Goal: Task Accomplishment & Management: Use online tool/utility

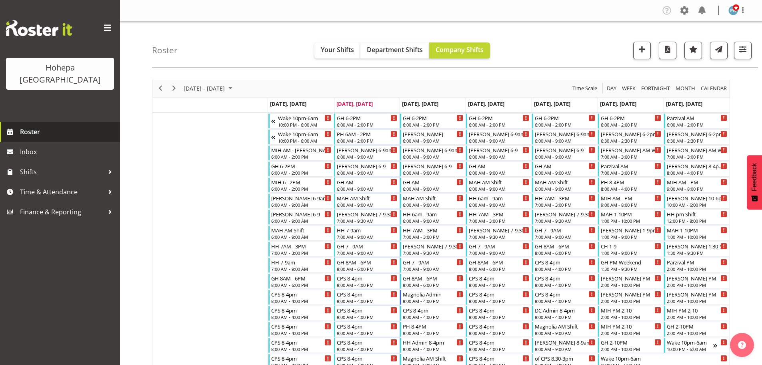
click at [30, 126] on span "Roster" at bounding box center [68, 132] width 96 height 12
click at [163, 87] on span "Previous" at bounding box center [161, 88] width 10 height 10
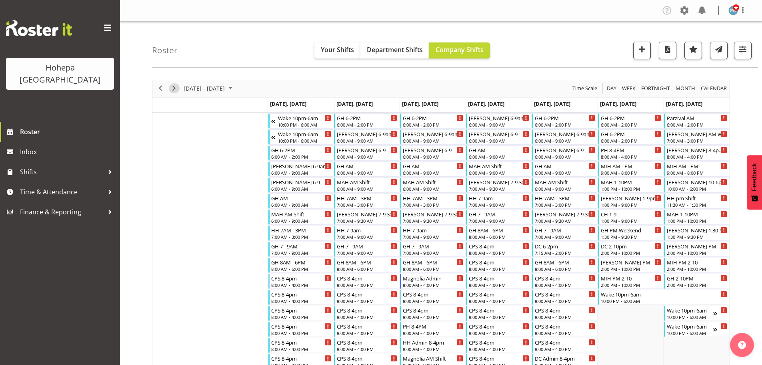
click at [173, 89] on span "Next" at bounding box center [174, 88] width 10 height 10
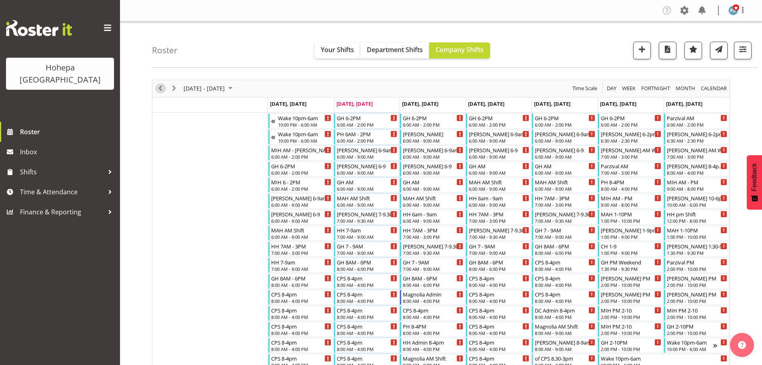
click at [161, 90] on span "Previous" at bounding box center [161, 88] width 10 height 10
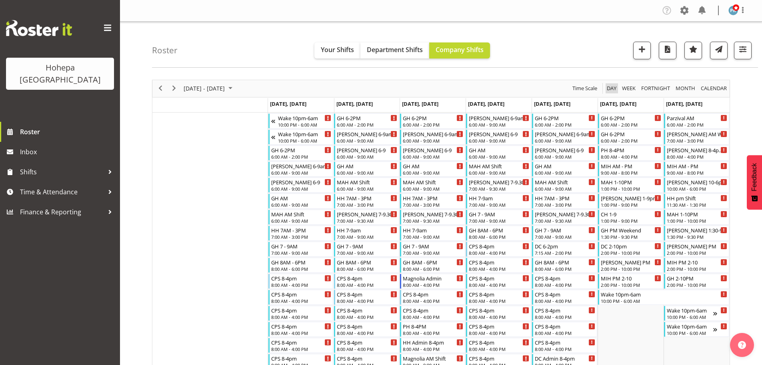
click at [612, 87] on span "Day" at bounding box center [611, 88] width 11 height 10
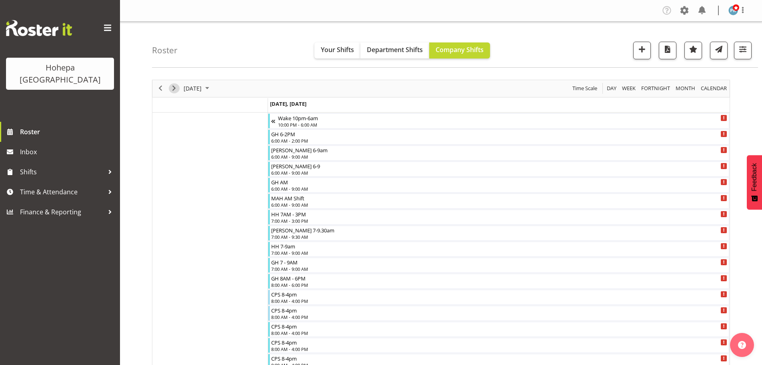
click at [174, 88] on span "Next" at bounding box center [174, 88] width 10 height 10
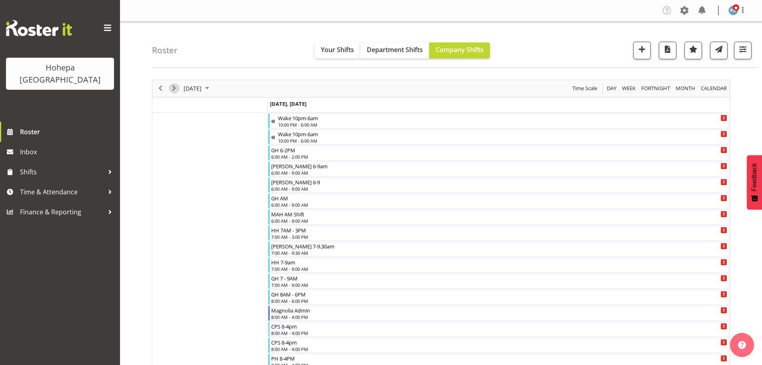
click at [174, 89] on span "Next" at bounding box center [174, 88] width 10 height 10
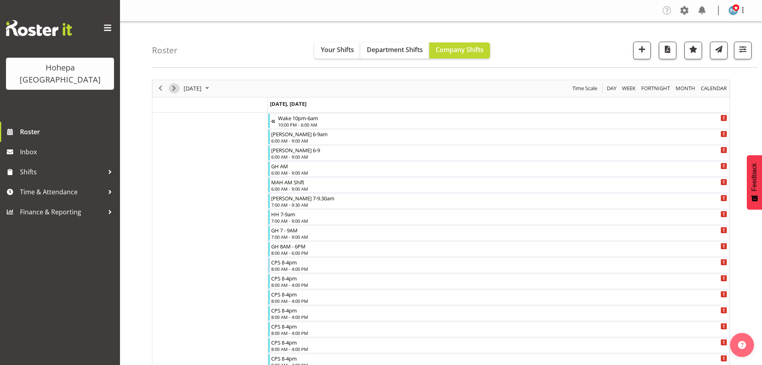
click at [173, 88] on span "Next" at bounding box center [174, 88] width 10 height 10
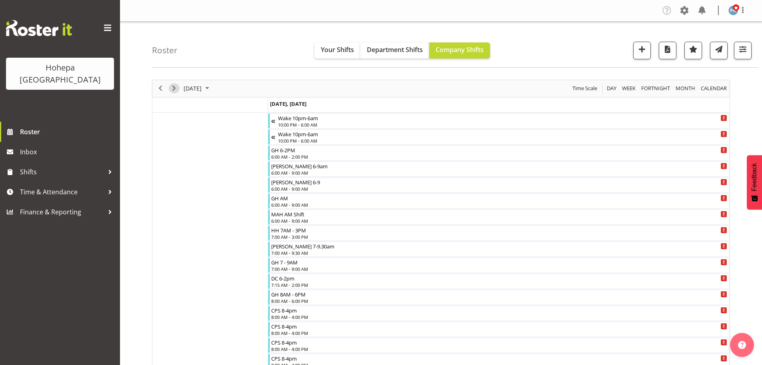
click at [174, 88] on span "Next" at bounding box center [174, 88] width 10 height 10
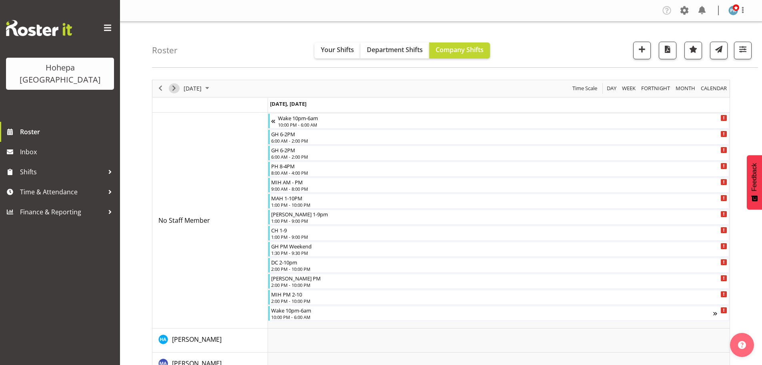
click at [174, 88] on span "Next" at bounding box center [174, 88] width 10 height 10
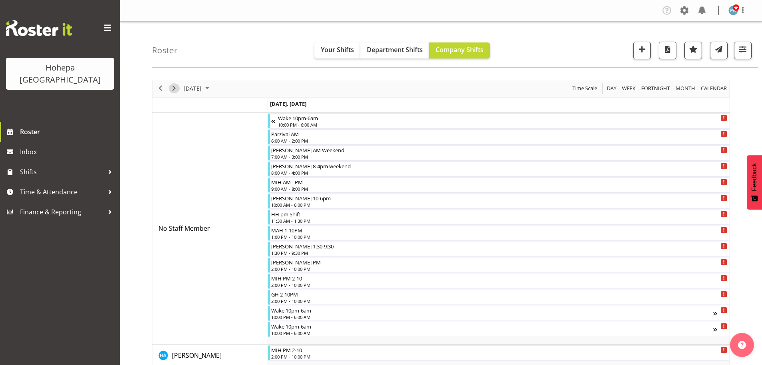
click at [174, 89] on span "Next" at bounding box center [174, 88] width 10 height 10
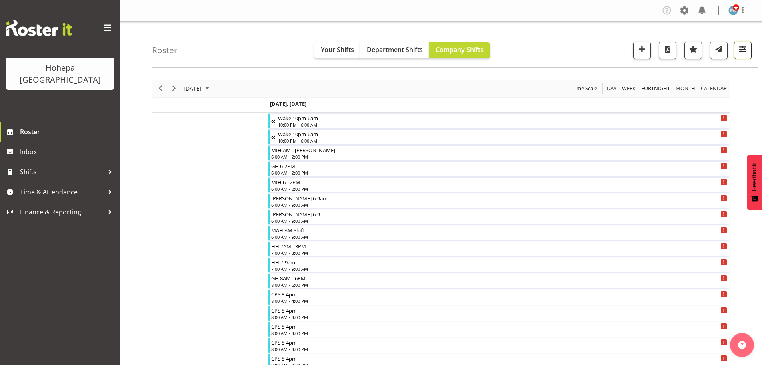
click at [742, 50] on span "button" at bounding box center [743, 49] width 10 height 10
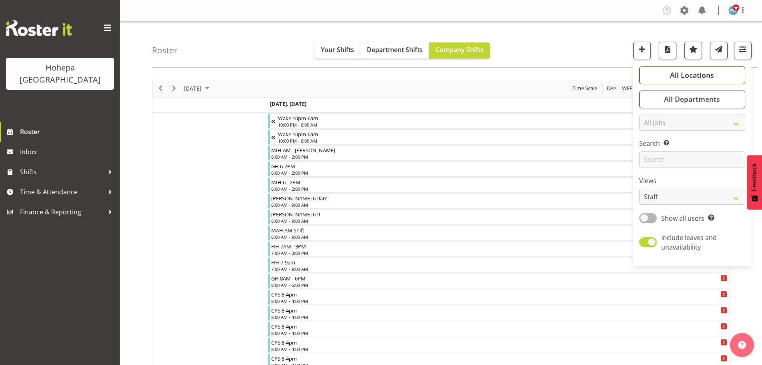
click at [703, 74] on span "All Locations" at bounding box center [692, 75] width 44 height 10
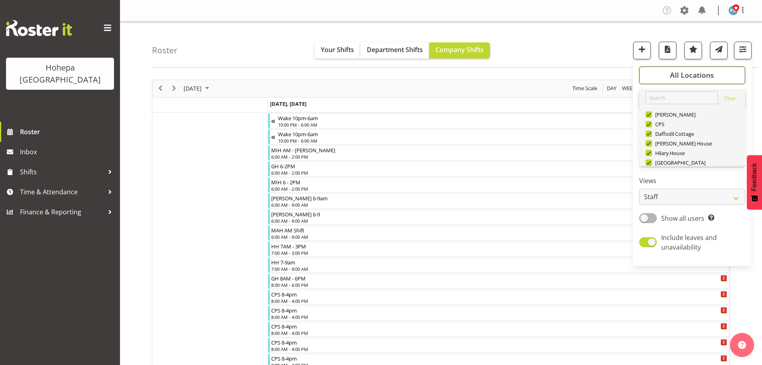
scroll to position [77, 0]
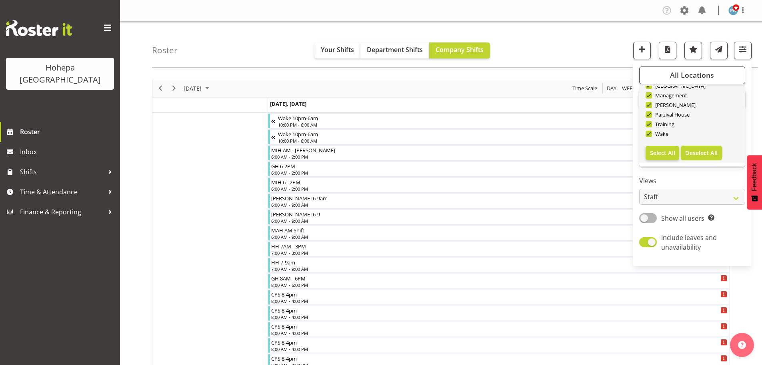
click at [693, 151] on span "Deselect All" at bounding box center [702, 153] width 32 height 8
checkbox input "false"
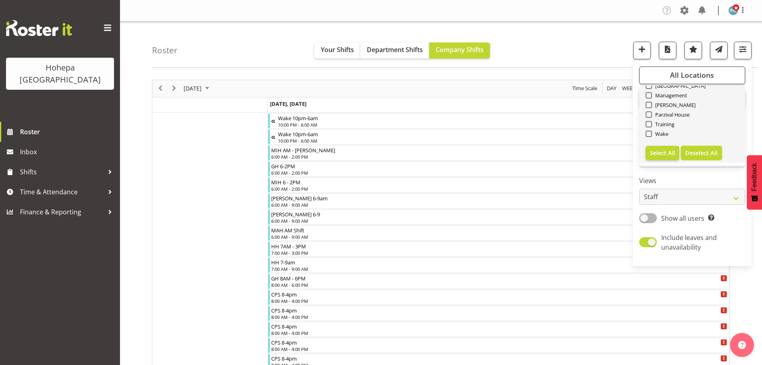
checkbox input "false"
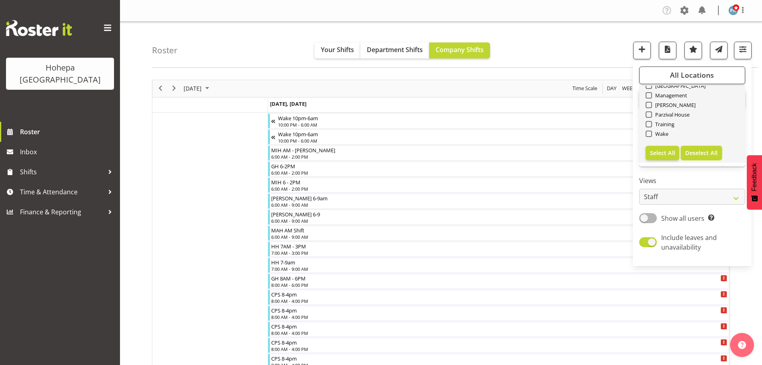
checkbox input "false"
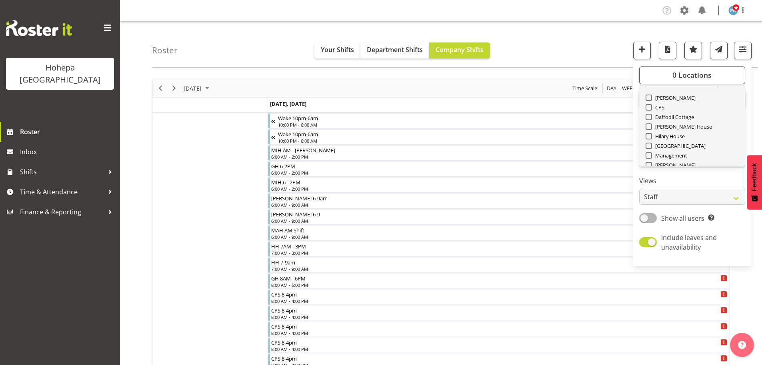
scroll to position [0, 0]
click at [650, 115] on span at bounding box center [649, 114] width 6 height 6
click at [650, 115] on input "[PERSON_NAME]" at bounding box center [648, 114] width 5 height 5
checkbox input "true"
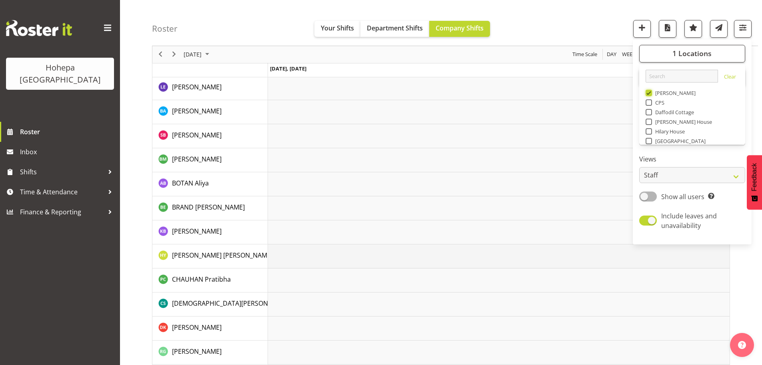
scroll to position [240, 0]
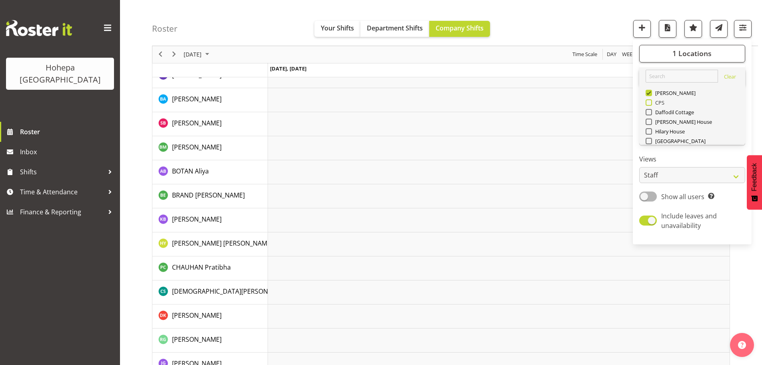
click at [651, 104] on span at bounding box center [649, 102] width 6 height 6
click at [651, 104] on input "CPS" at bounding box center [648, 102] width 5 height 5
checkbox input "true"
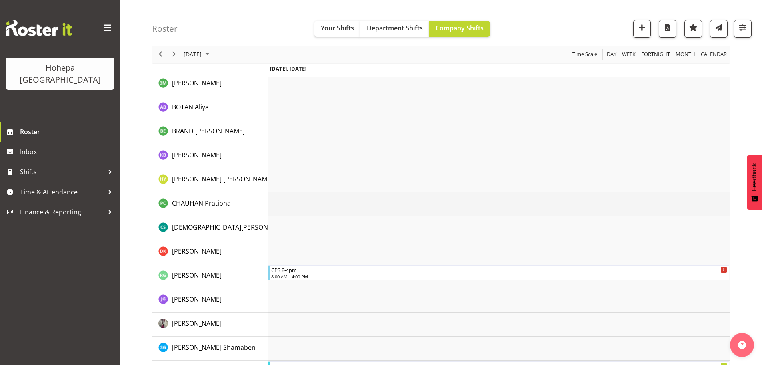
scroll to position [600, 0]
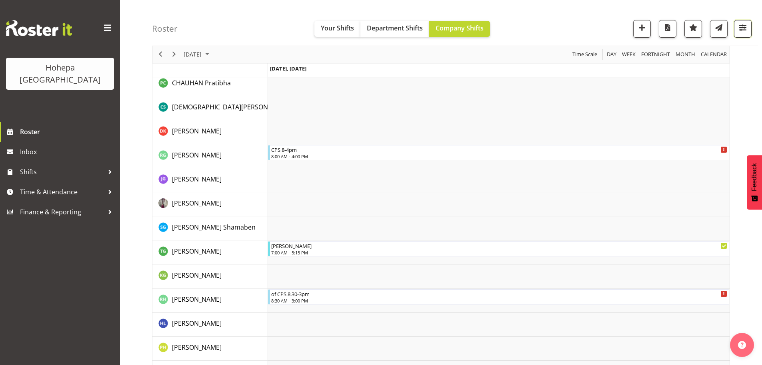
click at [739, 28] on span "button" at bounding box center [743, 27] width 10 height 10
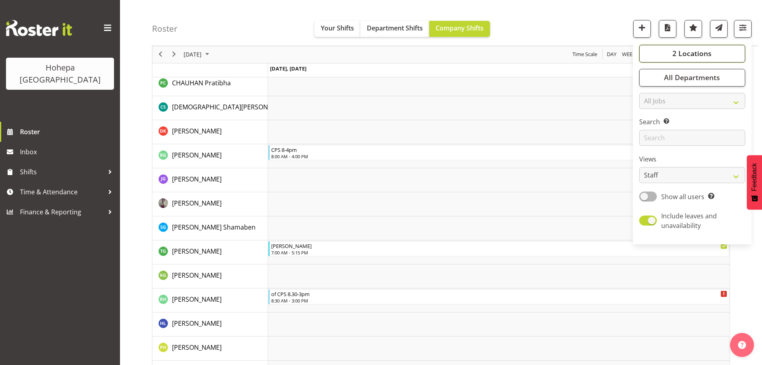
click at [705, 49] on span "2 Locations" at bounding box center [692, 54] width 39 height 10
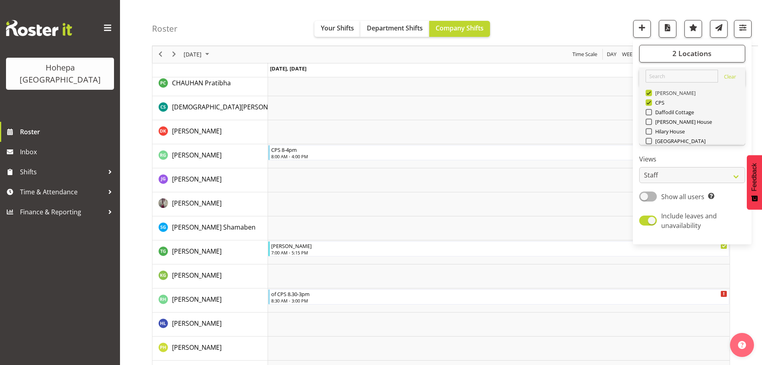
click at [650, 92] on span at bounding box center [649, 93] width 6 height 6
click at [650, 92] on input "[PERSON_NAME]" at bounding box center [648, 92] width 5 height 5
checkbox input "false"
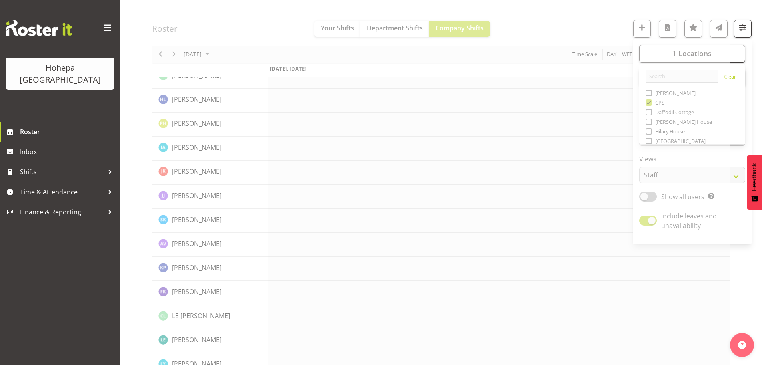
drag, startPoint x: 612, startPoint y: 37, endPoint x: 603, endPoint y: 45, distance: 12.5
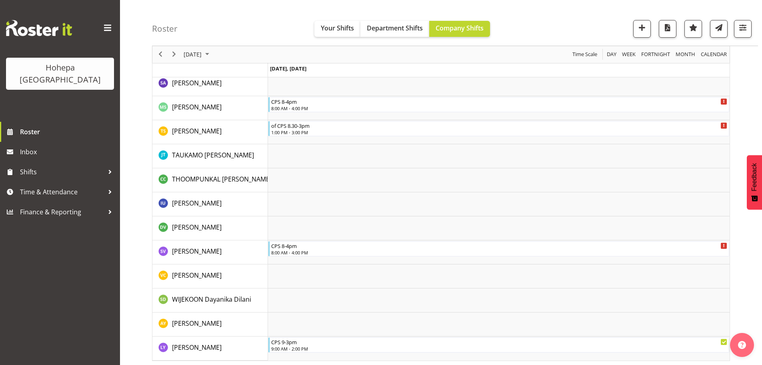
scroll to position [1331, 0]
click at [738, 28] on span "button" at bounding box center [743, 27] width 10 height 10
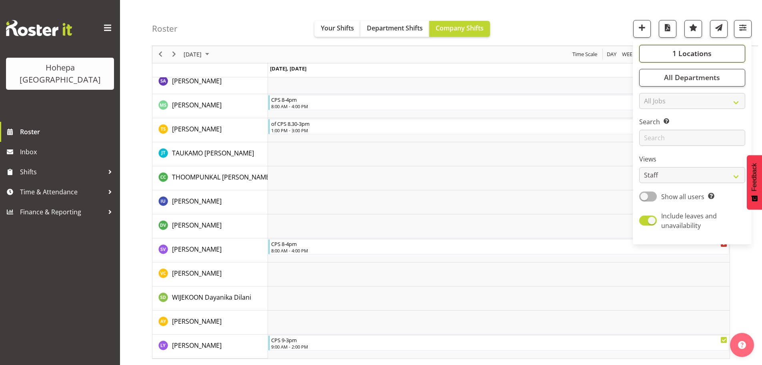
click at [701, 51] on span "1 Locations" at bounding box center [692, 54] width 39 height 10
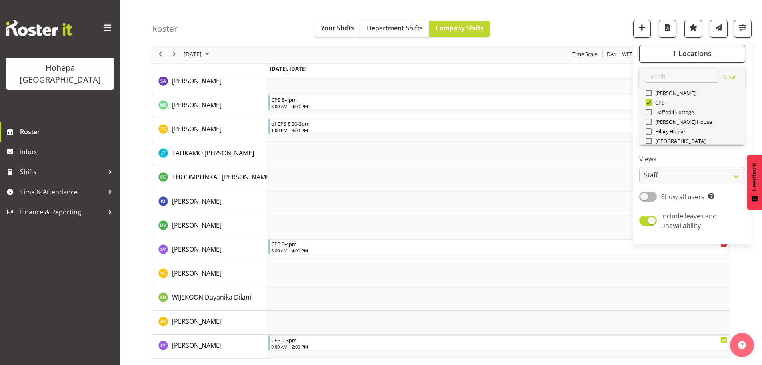
click at [652, 100] on span at bounding box center [649, 102] width 6 height 6
click at [651, 100] on input "CPS" at bounding box center [648, 102] width 5 height 5
checkbox input "false"
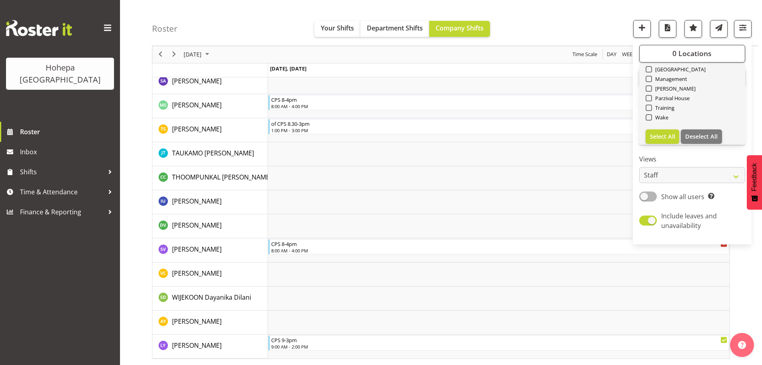
scroll to position [77, 0]
click at [650, 112] on span at bounding box center [649, 112] width 6 height 6
click at [650, 112] on input "Wake" at bounding box center [648, 112] width 5 height 5
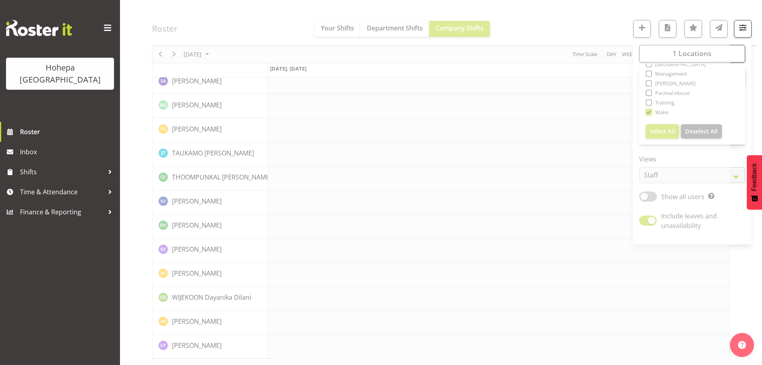
scroll to position [1171, 0]
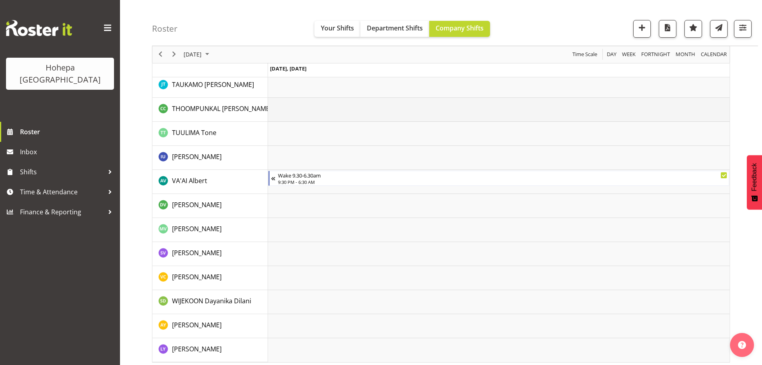
scroll to position [1826, 0]
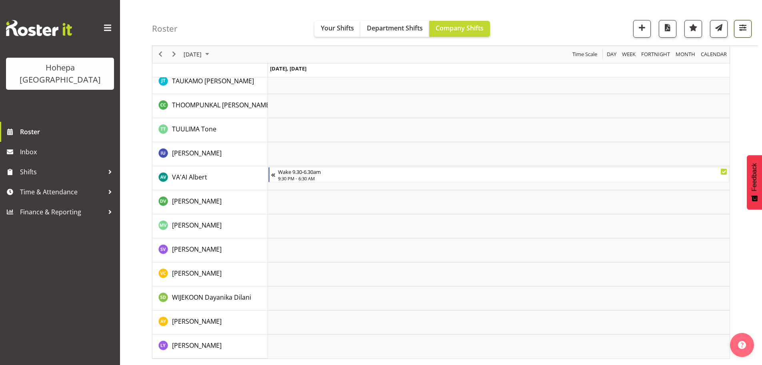
click at [743, 25] on span "button" at bounding box center [743, 27] width 10 height 10
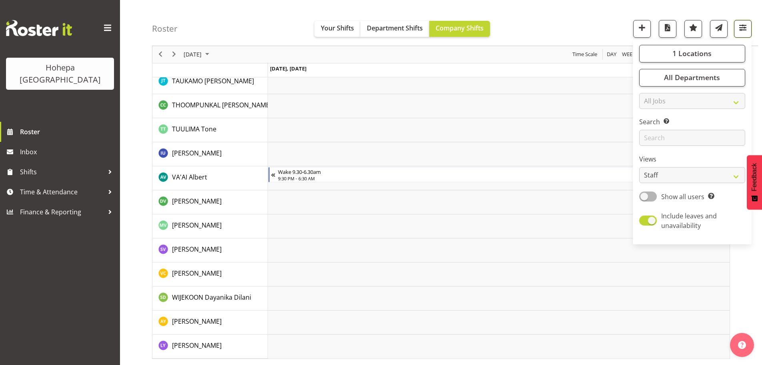
click at [743, 25] on span "button" at bounding box center [743, 27] width 10 height 10
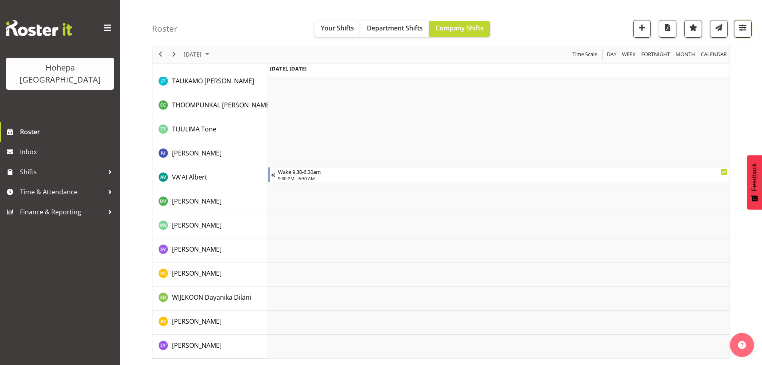
click at [743, 24] on span "button" at bounding box center [743, 27] width 10 height 10
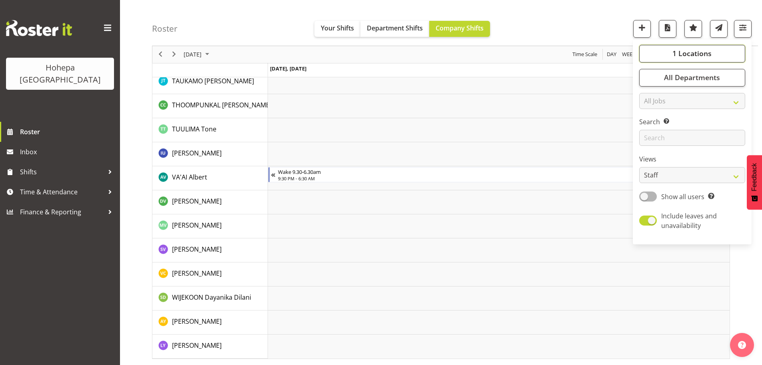
click at [681, 56] on span "1 Locations" at bounding box center [692, 54] width 39 height 10
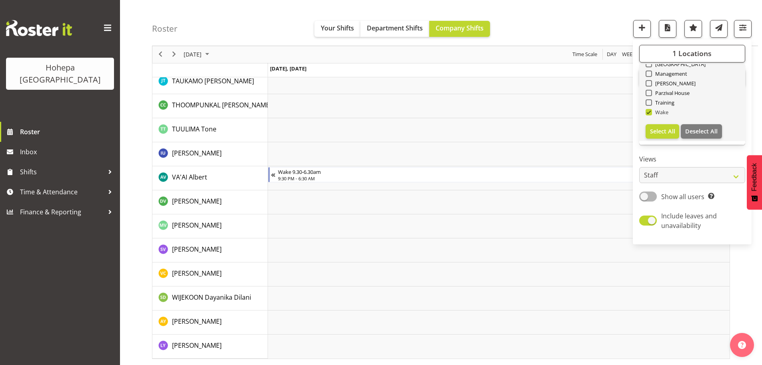
click at [648, 113] on span at bounding box center [649, 112] width 6 height 6
click at [648, 113] on input "Wake" at bounding box center [648, 112] width 5 height 5
checkbox input "false"
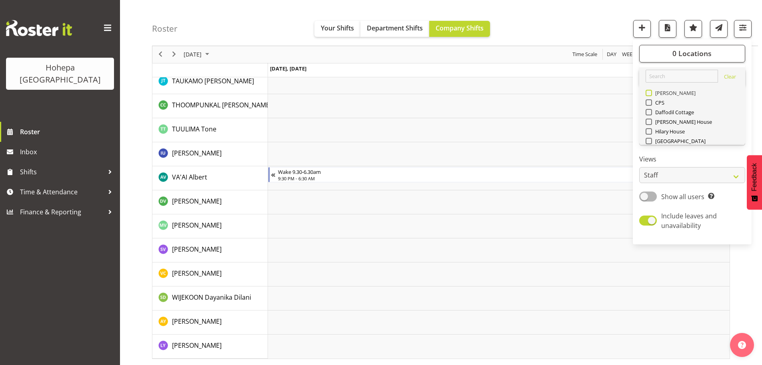
click at [651, 92] on span at bounding box center [649, 93] width 6 height 6
click at [651, 92] on input "[PERSON_NAME]" at bounding box center [648, 92] width 5 height 5
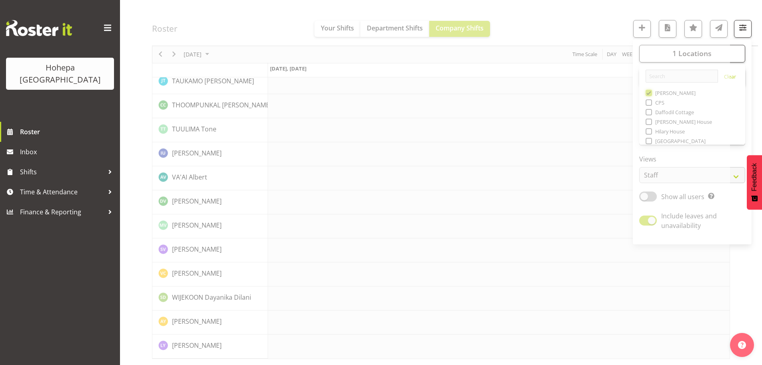
scroll to position [1748, 0]
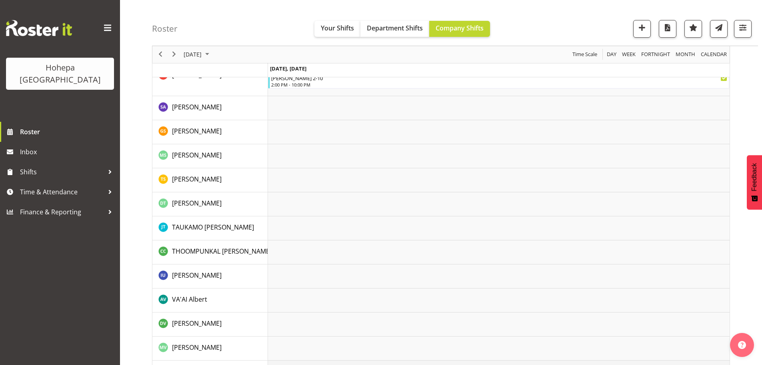
scroll to position [1547, 0]
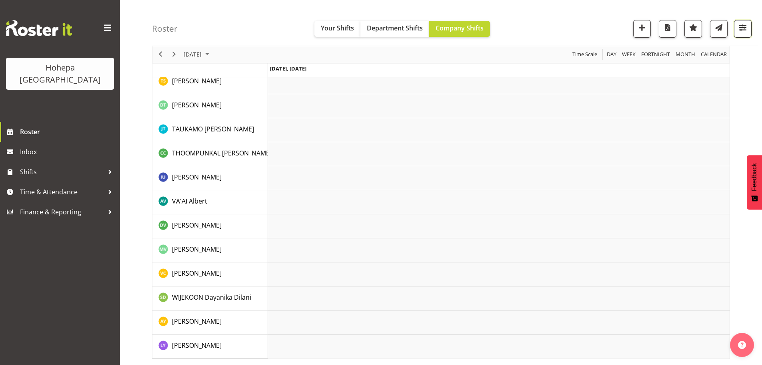
click at [739, 30] on span "button" at bounding box center [743, 27] width 10 height 10
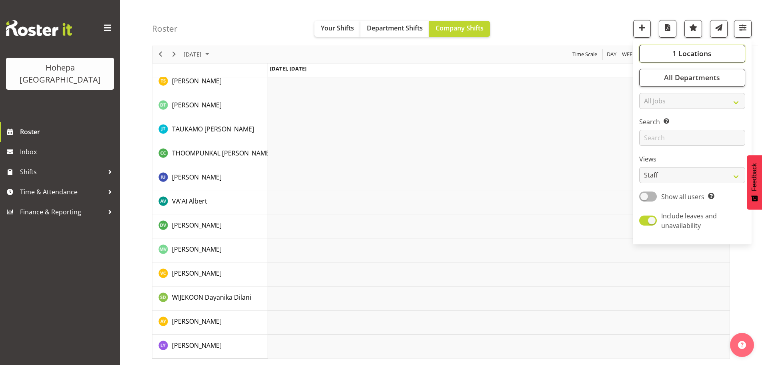
click at [684, 56] on span "1 Locations" at bounding box center [692, 54] width 39 height 10
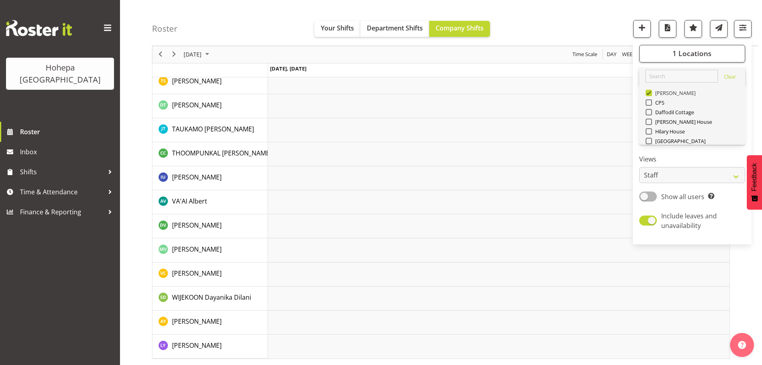
click at [652, 94] on span at bounding box center [649, 93] width 6 height 6
click at [651, 94] on input "[PERSON_NAME]" at bounding box center [648, 92] width 5 height 5
checkbox input "false"
click at [649, 140] on span at bounding box center [649, 141] width 6 height 6
click at [649, 140] on input "[GEOGRAPHIC_DATA]" at bounding box center [648, 140] width 5 height 5
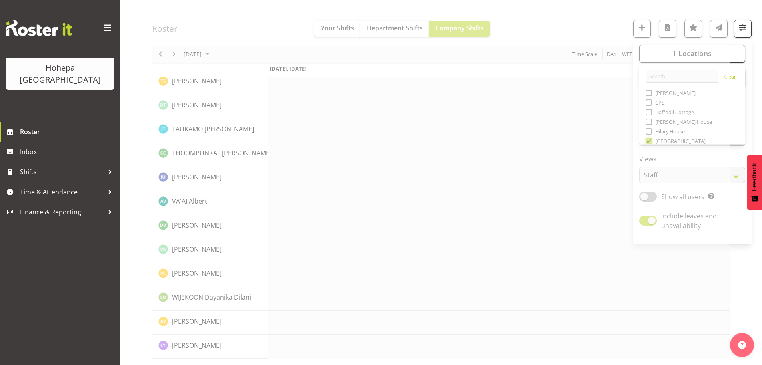
scroll to position [1483, 0]
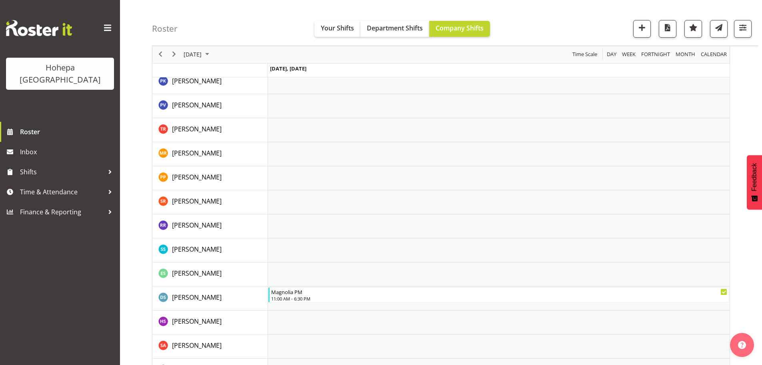
scroll to position [875, 0]
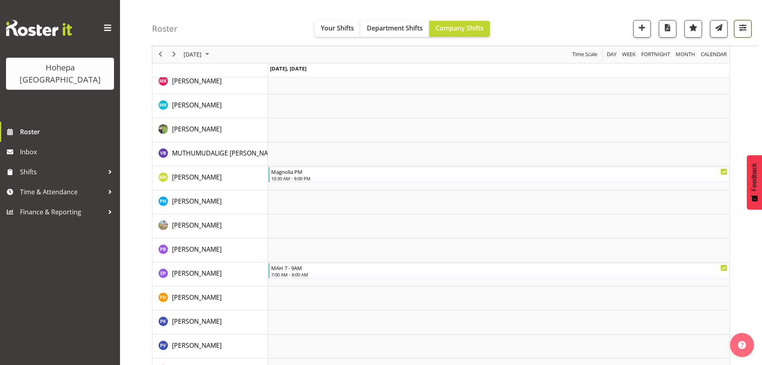
click at [745, 27] on span "button" at bounding box center [743, 27] width 10 height 10
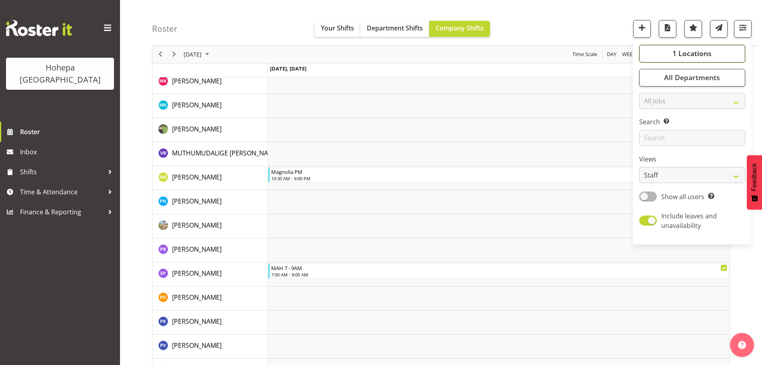
click at [675, 56] on span "1 Locations" at bounding box center [692, 54] width 39 height 10
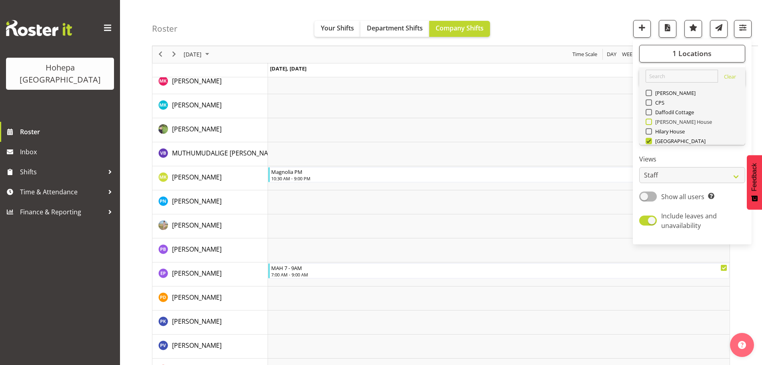
drag, startPoint x: 650, startPoint y: 141, endPoint x: 663, endPoint y: 124, distance: 21.7
click at [650, 141] on span at bounding box center [649, 141] width 6 height 6
click at [650, 141] on input "[GEOGRAPHIC_DATA]" at bounding box center [648, 140] width 5 height 5
checkbox input "false"
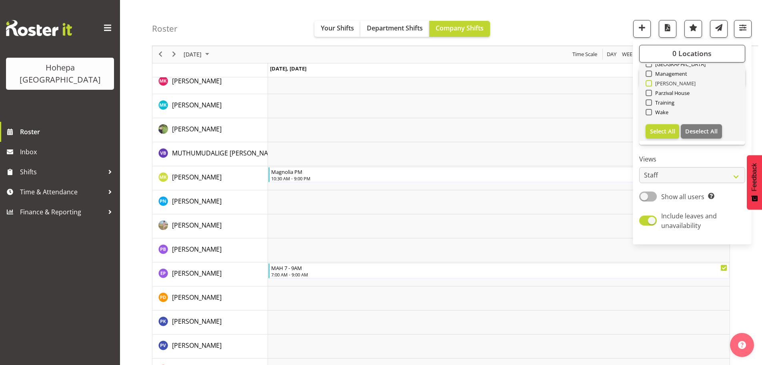
click at [648, 84] on span at bounding box center [649, 83] width 6 height 6
click at [648, 84] on input "[PERSON_NAME]" at bounding box center [648, 83] width 5 height 5
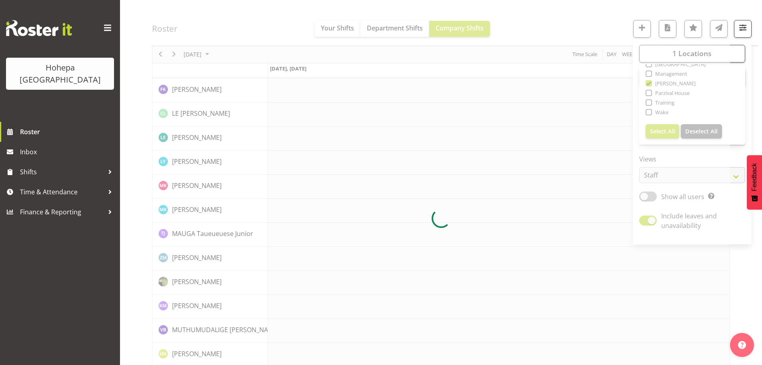
drag, startPoint x: 572, startPoint y: 24, endPoint x: 574, endPoint y: 29, distance: 5.3
click at [573, 25] on div at bounding box center [441, 218] width 578 height 2026
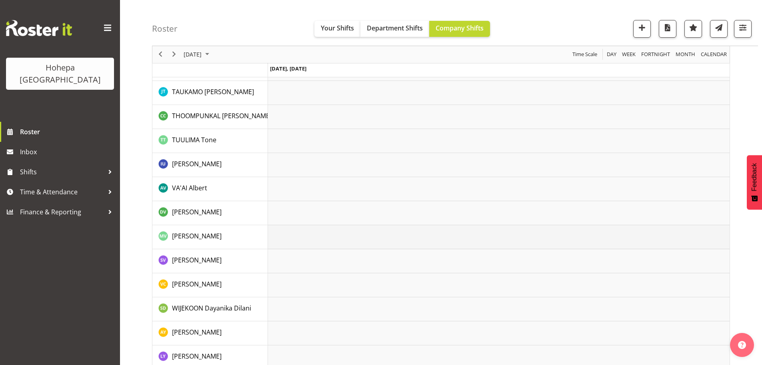
scroll to position [1715, 0]
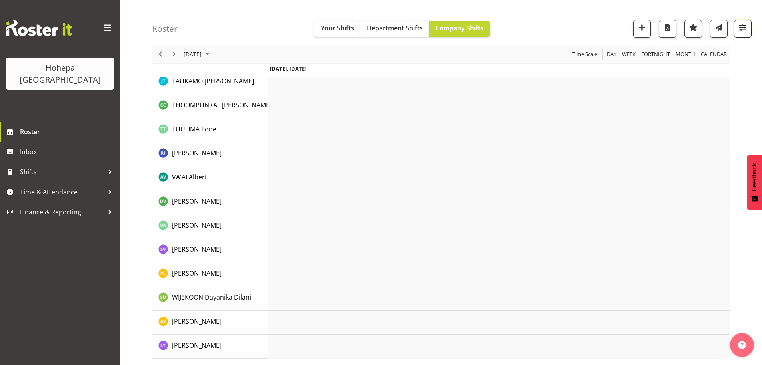
click at [743, 28] on span "button" at bounding box center [743, 27] width 10 height 10
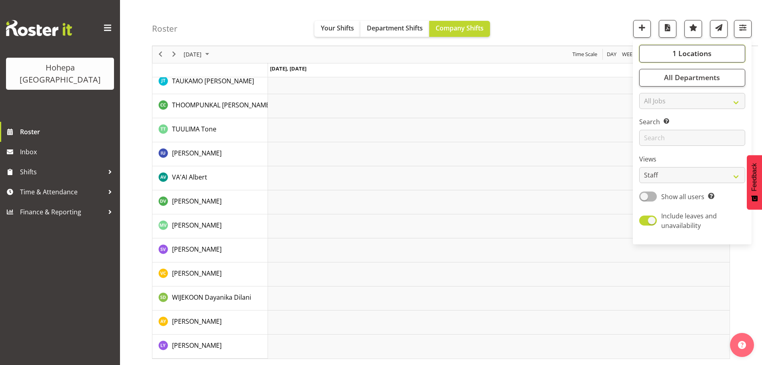
drag, startPoint x: 693, startPoint y: 50, endPoint x: 675, endPoint y: 62, distance: 21.2
click at [693, 50] on span "1 Locations" at bounding box center [692, 54] width 39 height 10
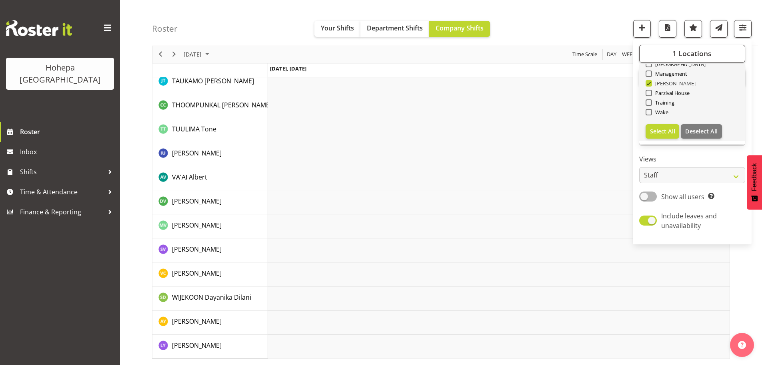
click at [651, 84] on span at bounding box center [649, 83] width 6 height 6
click at [651, 84] on input "[PERSON_NAME]" at bounding box center [648, 83] width 5 height 5
checkbox input "false"
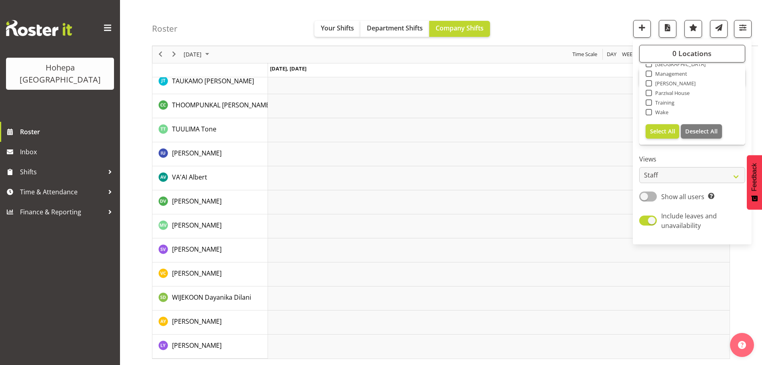
drag, startPoint x: 649, startPoint y: 91, endPoint x: 664, endPoint y: 111, distance: 24.8
click at [648, 92] on span at bounding box center [649, 93] width 6 height 6
click at [648, 92] on input "Parzival House" at bounding box center [648, 92] width 5 height 5
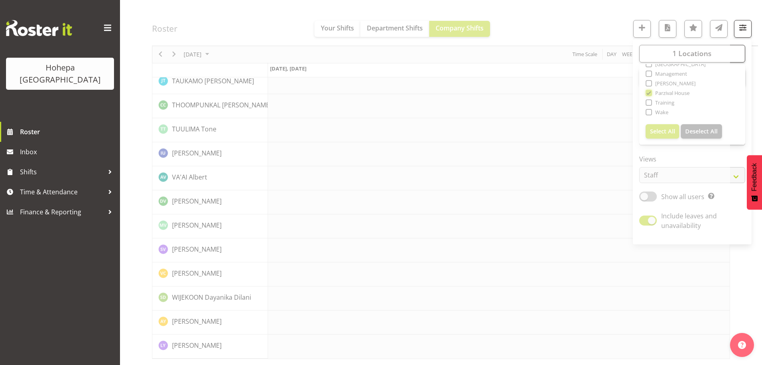
scroll to position [1603, 0]
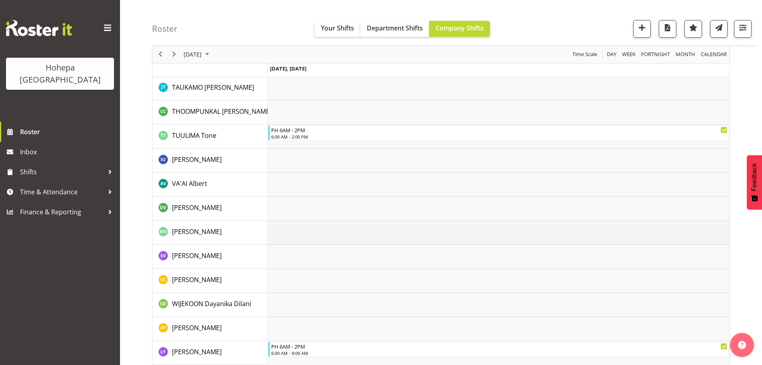
scroll to position [1579, 0]
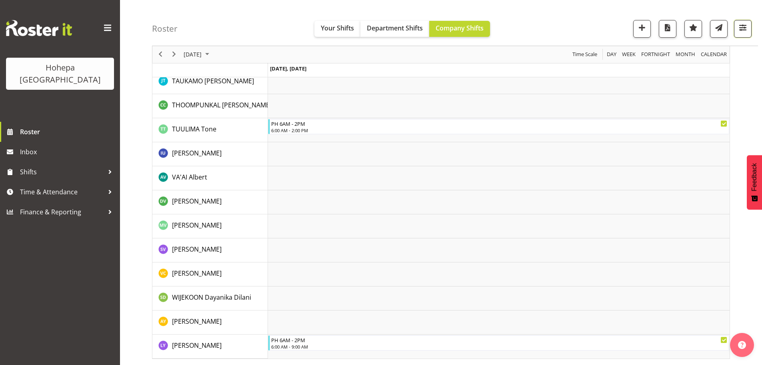
click at [742, 30] on span "button" at bounding box center [743, 27] width 10 height 10
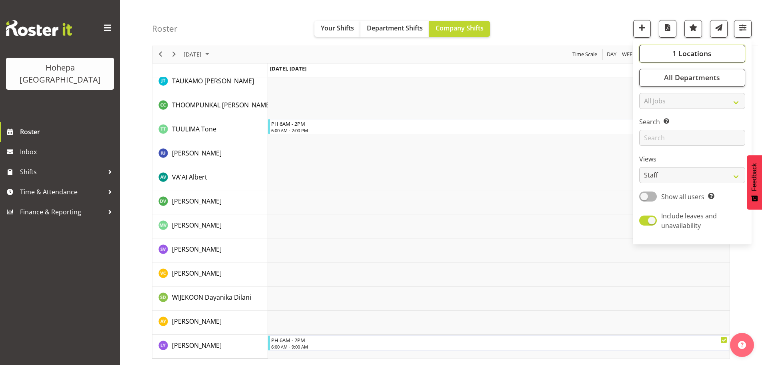
drag, startPoint x: 678, startPoint y: 50, endPoint x: 660, endPoint y: 58, distance: 19.3
click at [676, 50] on span "1 Locations" at bounding box center [692, 54] width 39 height 10
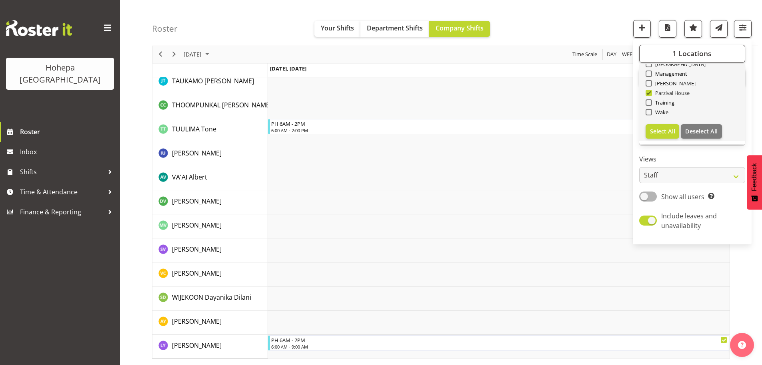
click at [648, 93] on span at bounding box center [649, 93] width 6 height 6
click at [648, 93] on input "Parzival House" at bounding box center [648, 92] width 5 height 5
checkbox input "false"
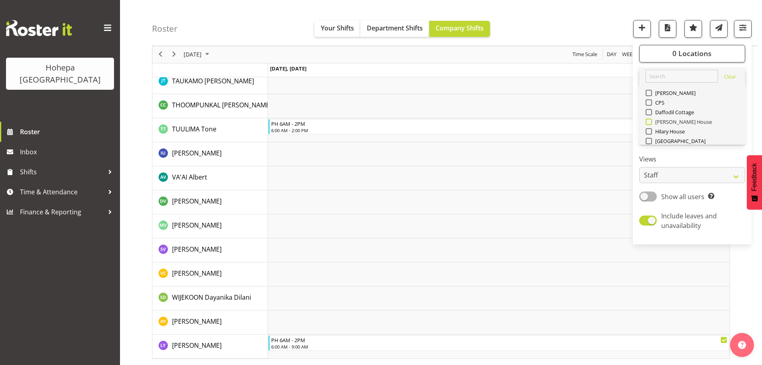
click at [649, 121] on span at bounding box center [649, 121] width 6 height 6
click at [649, 121] on input "[PERSON_NAME] House" at bounding box center [648, 121] width 5 height 5
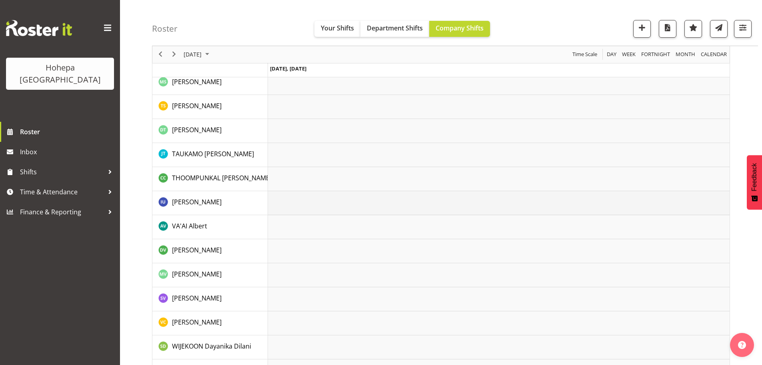
scroll to position [1659, 0]
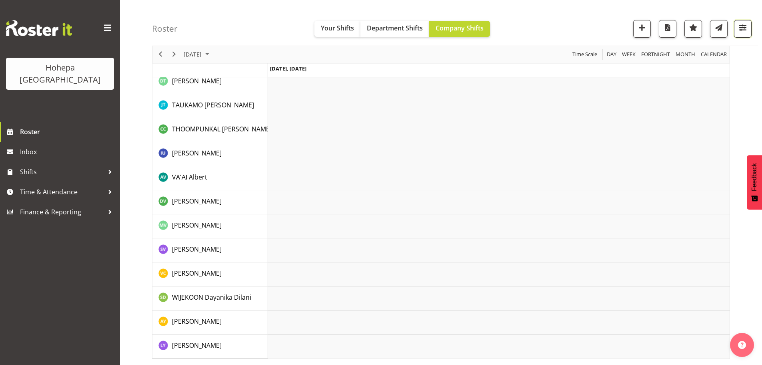
click at [749, 27] on button "button" at bounding box center [743, 29] width 18 height 18
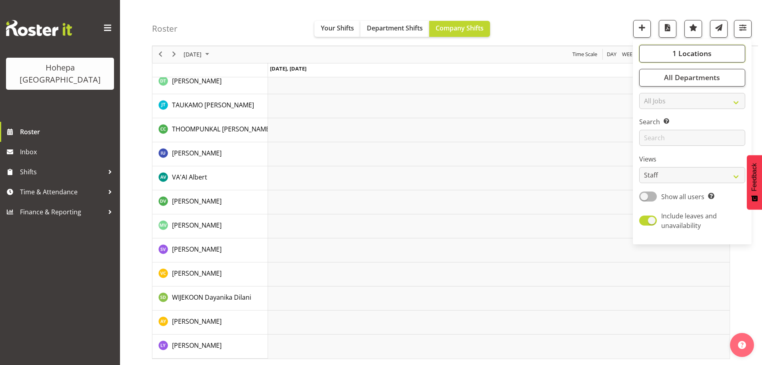
drag, startPoint x: 688, startPoint y: 54, endPoint x: 683, endPoint y: 56, distance: 5.2
click at [687, 55] on span "1 Locations" at bounding box center [692, 54] width 39 height 10
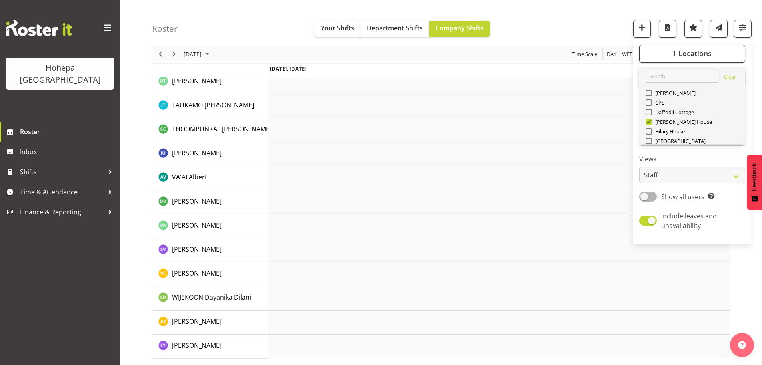
drag, startPoint x: 650, startPoint y: 122, endPoint x: 644, endPoint y: 137, distance: 15.7
click at [649, 122] on span at bounding box center [649, 121] width 6 height 6
click at [649, 122] on input "[PERSON_NAME] House" at bounding box center [648, 121] width 5 height 5
checkbox input "false"
click at [649, 133] on span at bounding box center [649, 131] width 6 height 6
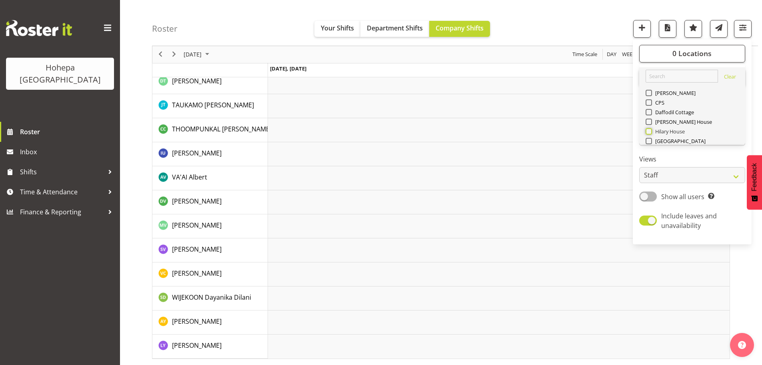
click at [649, 133] on input "Hilary House" at bounding box center [648, 131] width 5 height 5
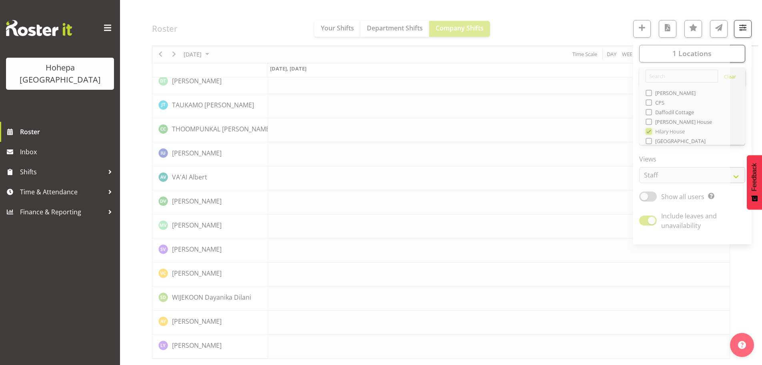
scroll to position [1579, 0]
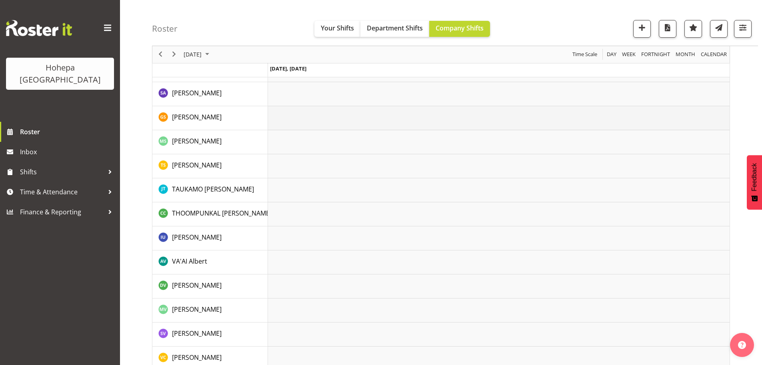
scroll to position [1523, 0]
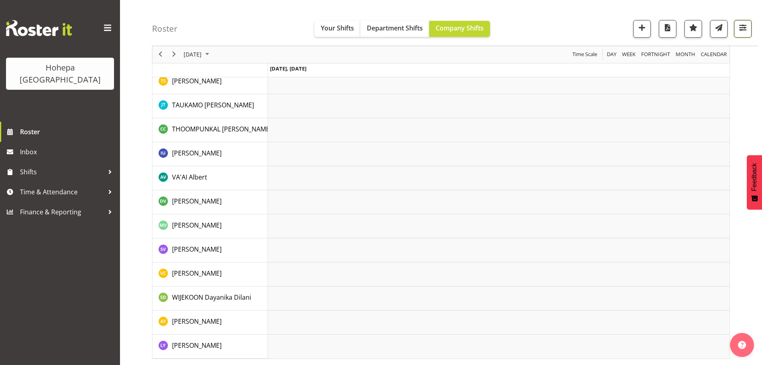
drag, startPoint x: 744, startPoint y: 30, endPoint x: 726, endPoint y: 46, distance: 24.4
click at [744, 30] on span "button" at bounding box center [743, 27] width 10 height 10
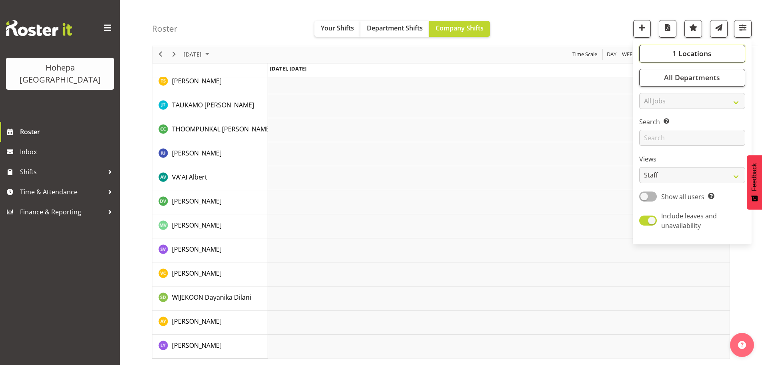
click at [689, 57] on span "1 Locations" at bounding box center [692, 54] width 39 height 10
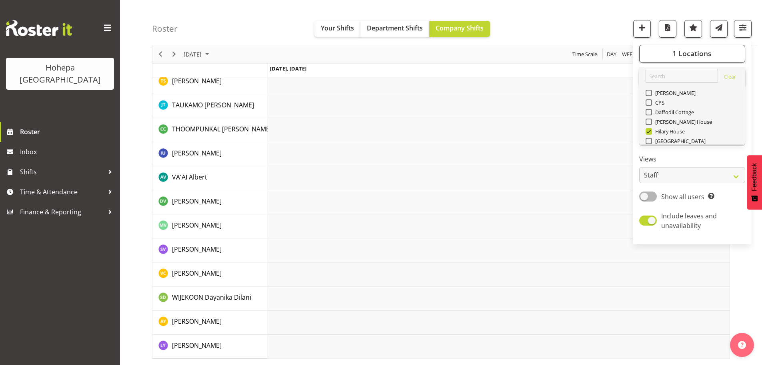
click at [651, 129] on span at bounding box center [649, 131] width 6 height 6
click at [651, 129] on input "Hilary House" at bounding box center [648, 131] width 5 height 5
checkbox input "false"
click at [649, 111] on span at bounding box center [649, 112] width 6 height 6
click at [649, 111] on input "Daffodil Cottage" at bounding box center [648, 112] width 5 height 5
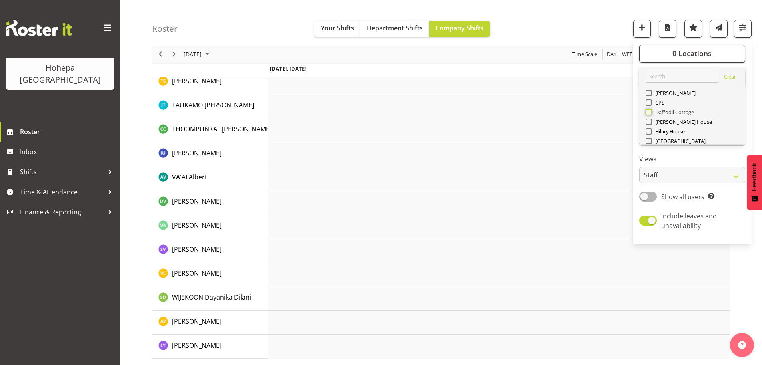
checkbox input "true"
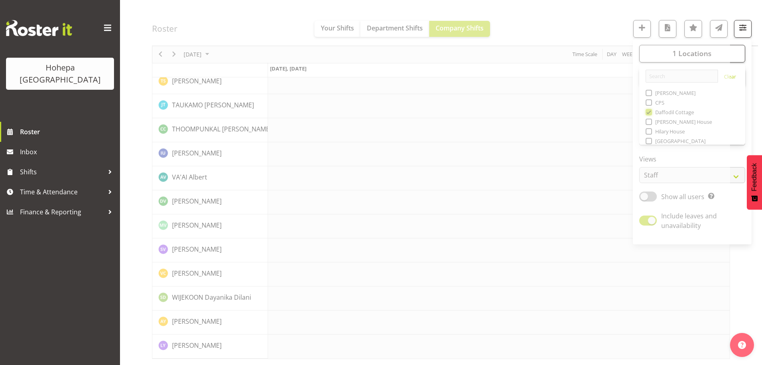
scroll to position [1459, 0]
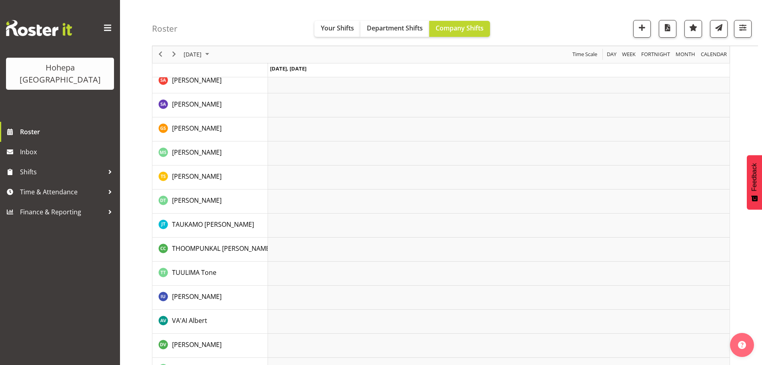
scroll to position [1748, 0]
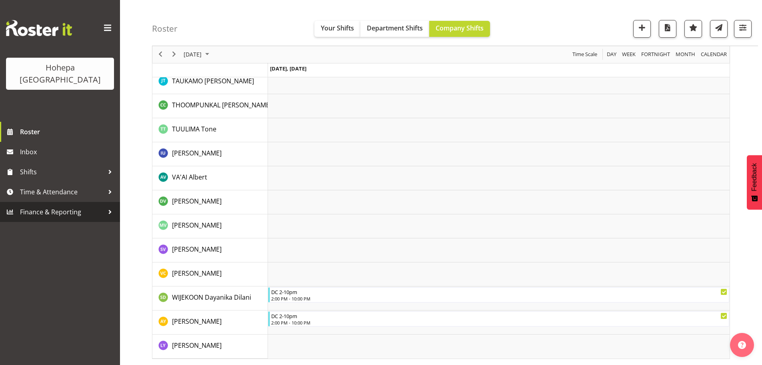
click at [33, 206] on span "Finance & Reporting" at bounding box center [62, 212] width 84 height 12
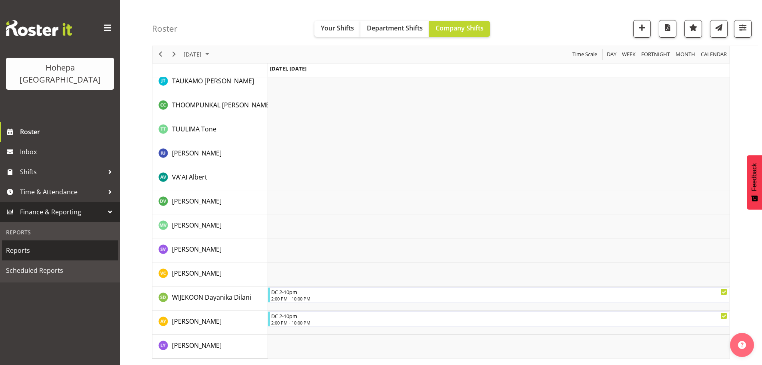
click at [27, 244] on span "Reports" at bounding box center [60, 250] width 108 height 12
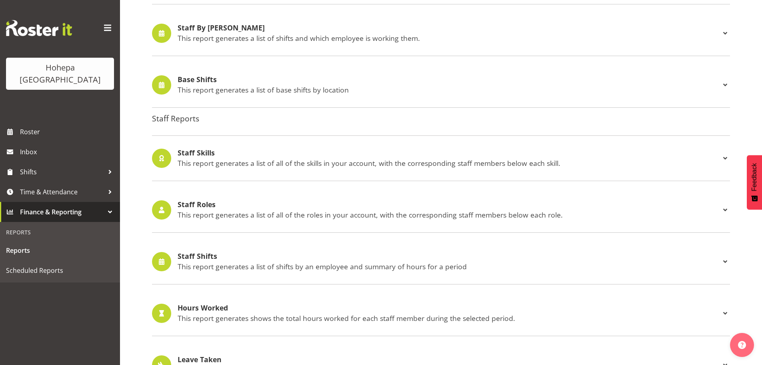
scroll to position [745, 0]
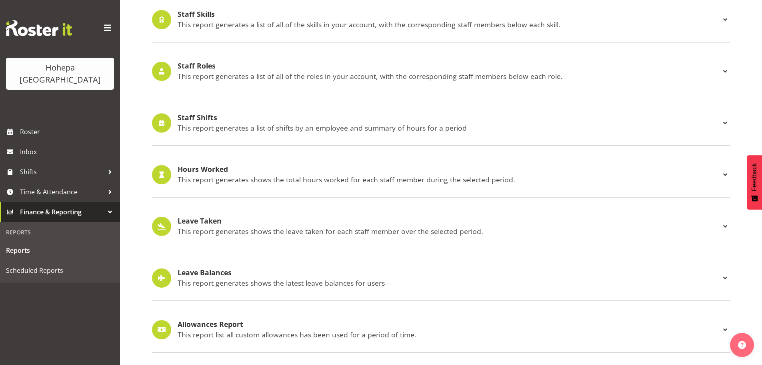
click at [212, 123] on p "This report generates a list of shifts by an employee and summary of hours for …" at bounding box center [449, 127] width 543 height 9
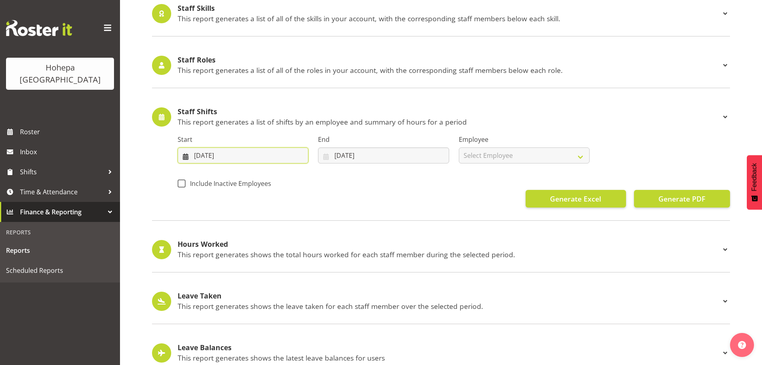
click at [200, 155] on input "[DATE]" at bounding box center [243, 155] width 131 height 16
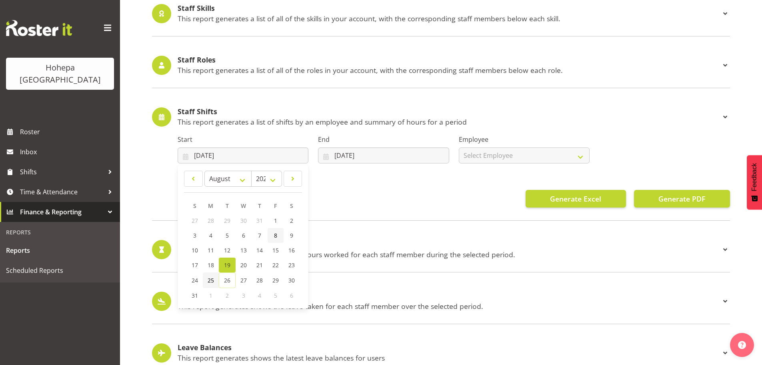
drag, startPoint x: 210, startPoint y: 282, endPoint x: 267, endPoint y: 233, distance: 75.2
click at [210, 281] on span "25" at bounding box center [211, 280] width 6 height 8
type input "[DATE]"
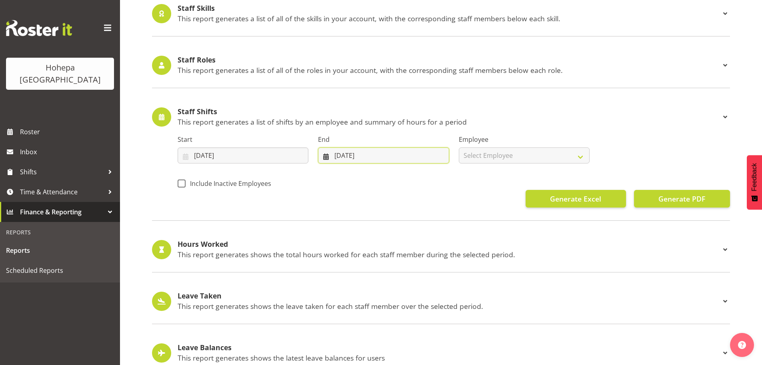
click at [347, 156] on input "[DATE]" at bounding box center [383, 155] width 131 height 16
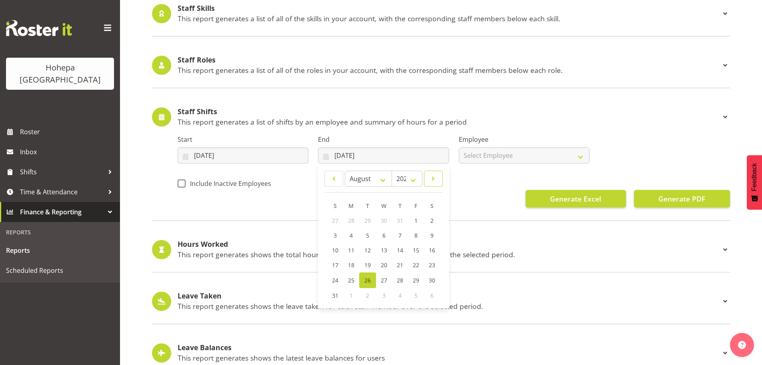
click at [431, 179] on span at bounding box center [433, 179] width 8 height 10
select select "8"
drag, startPoint x: 337, startPoint y: 237, endPoint x: 459, endPoint y: 214, distance: 124.1
click at [337, 236] on link "7" at bounding box center [336, 235] width 16 height 15
type input "[DATE]"
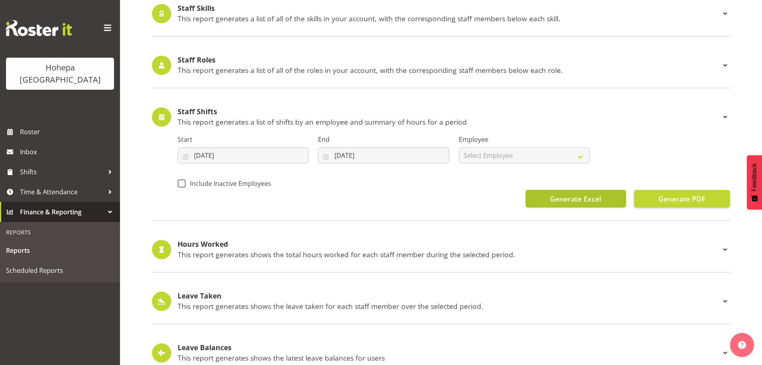
click at [560, 201] on span "Generate Excel" at bounding box center [575, 198] width 51 height 10
click at [570, 196] on span "Generate Excel" at bounding box center [575, 198] width 51 height 10
